Goal: Transaction & Acquisition: Obtain resource

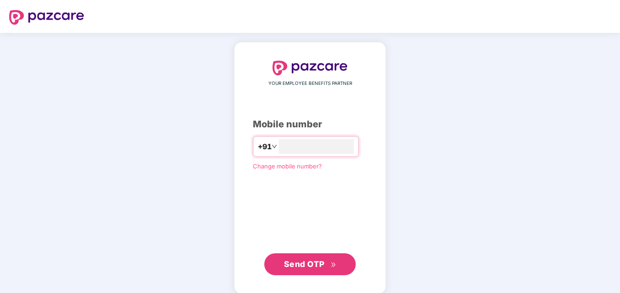
type input "**********"
click at [282, 263] on button "Send OTP" at bounding box center [309, 265] width 91 height 22
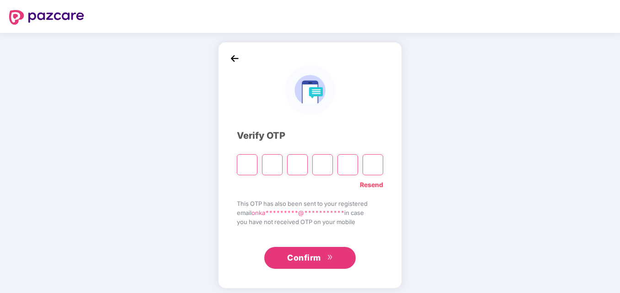
type input "*"
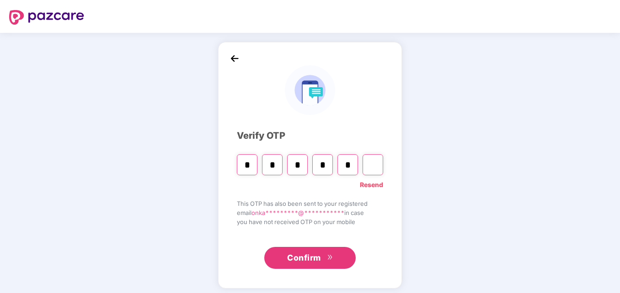
type input "*"
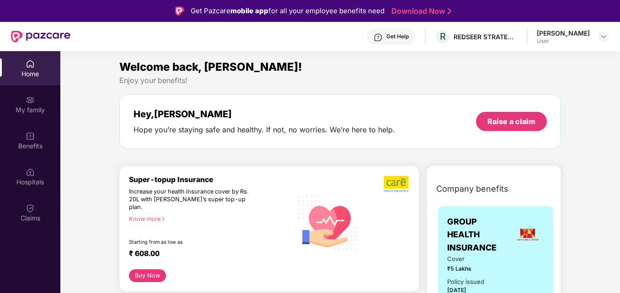
click at [565, 34] on div "[PERSON_NAME]" at bounding box center [563, 33] width 53 height 9
click at [601, 37] on img at bounding box center [603, 36] width 7 height 7
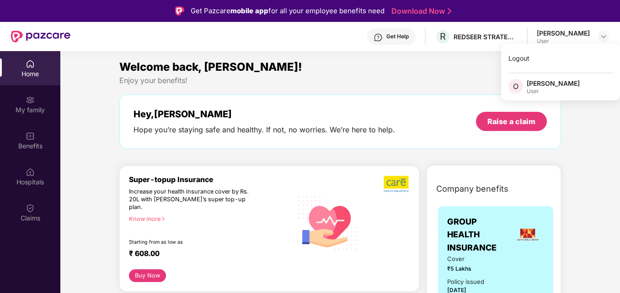
click at [561, 86] on div "[PERSON_NAME]" at bounding box center [553, 83] width 53 height 9
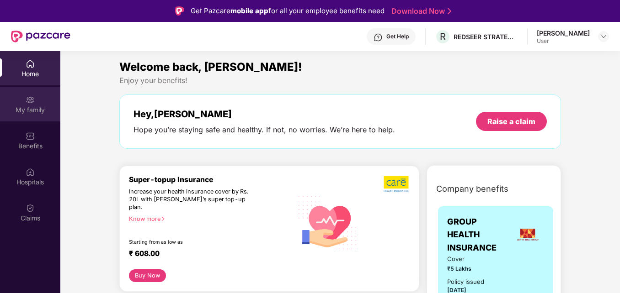
click at [43, 102] on div "My family" at bounding box center [30, 104] width 60 height 34
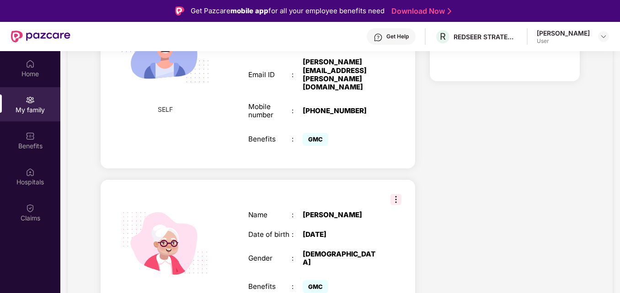
scroll to position [245, 0]
click at [395, 194] on img at bounding box center [395, 199] width 11 height 11
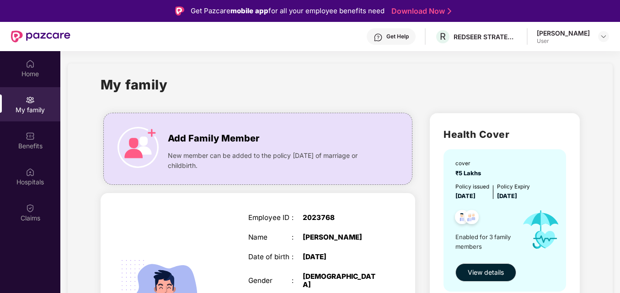
scroll to position [0, 0]
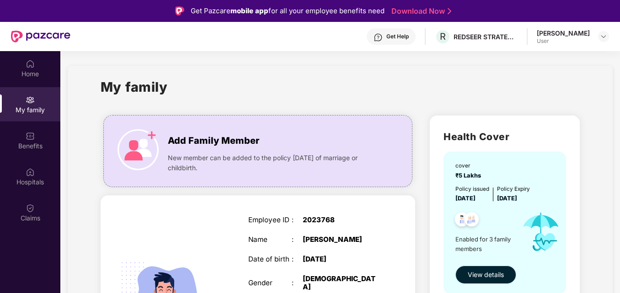
click at [485, 273] on span "View details" at bounding box center [486, 275] width 36 height 10
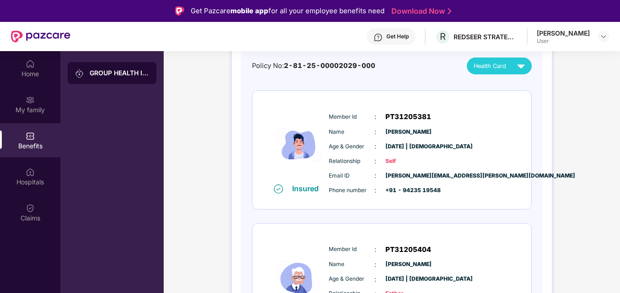
scroll to position [95, 0]
click at [425, 138] on div "Member Id : PT31205381 Name : [PERSON_NAME] Age & Gender : [DATE] | [DEMOGRAPHI…" at bounding box center [419, 153] width 186 height 93
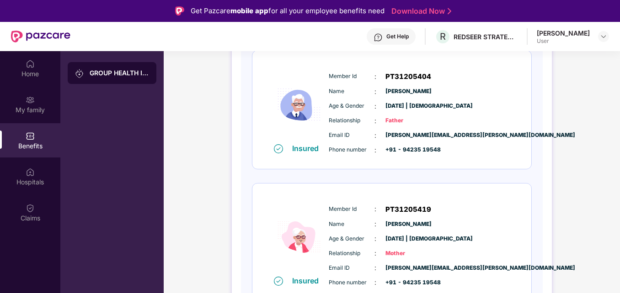
scroll to position [0, 0]
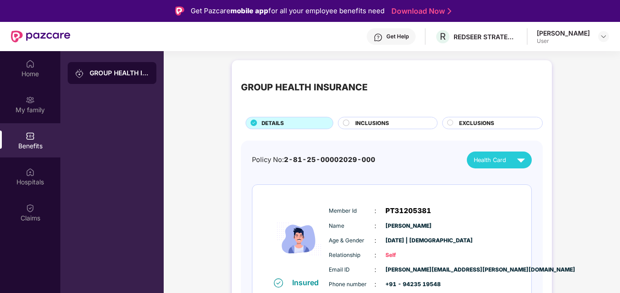
click at [396, 34] on div "Get Help" at bounding box center [397, 36] width 22 height 7
drag, startPoint x: 284, startPoint y: 161, endPoint x: 383, endPoint y: 160, distance: 98.8
click at [383, 160] on div "Policy No: 2-81-25-00002029-000 Health Card" at bounding box center [392, 160] width 280 height 17
copy span "2-81-25-00002029-000"
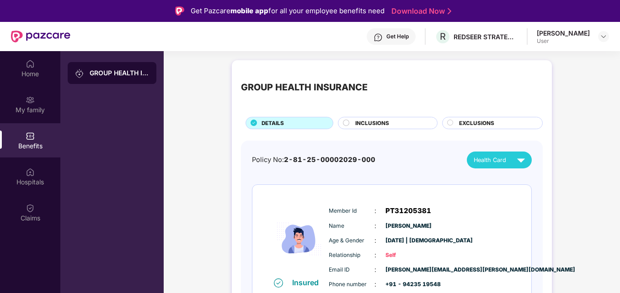
click at [386, 35] on div "Get Help" at bounding box center [397, 36] width 22 height 7
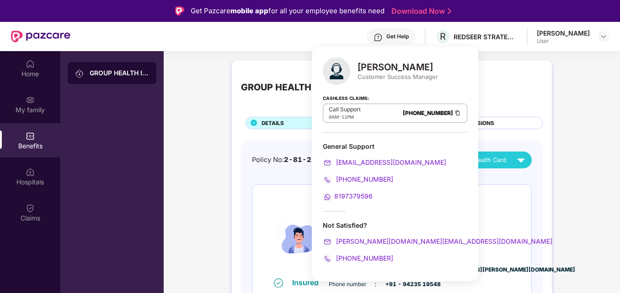
click at [273, 165] on div "Policy No: 2-81-25-00002029-000" at bounding box center [313, 160] width 123 height 11
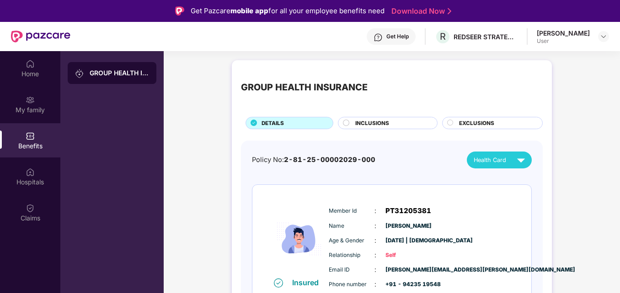
click at [285, 158] on span "2-81-25-00002029-000" at bounding box center [329, 160] width 91 height 8
drag, startPoint x: 286, startPoint y: 160, endPoint x: 373, endPoint y: 157, distance: 86.9
click at [373, 157] on div "Policy No: 2-81-25-00002029-000 Health Card" at bounding box center [392, 160] width 280 height 17
copy span "2-81-25-00002029-000"
click at [372, 40] on div "Get Help" at bounding box center [391, 36] width 49 height 16
